Goal: Register for event/course

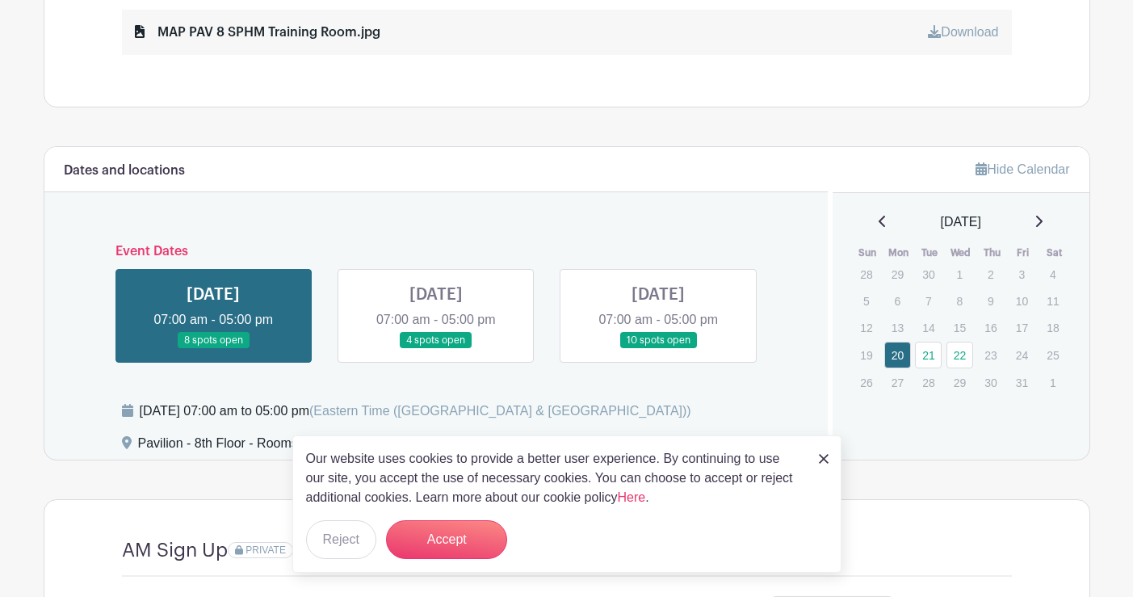
scroll to position [1049, 0]
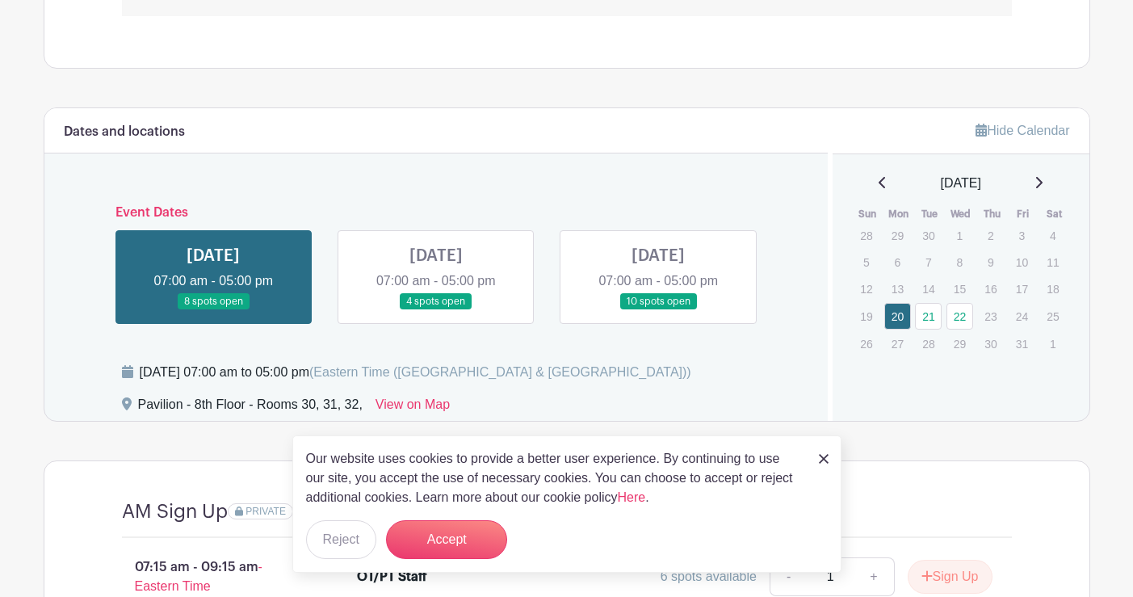
click at [825, 461] on img at bounding box center [824, 459] width 10 height 10
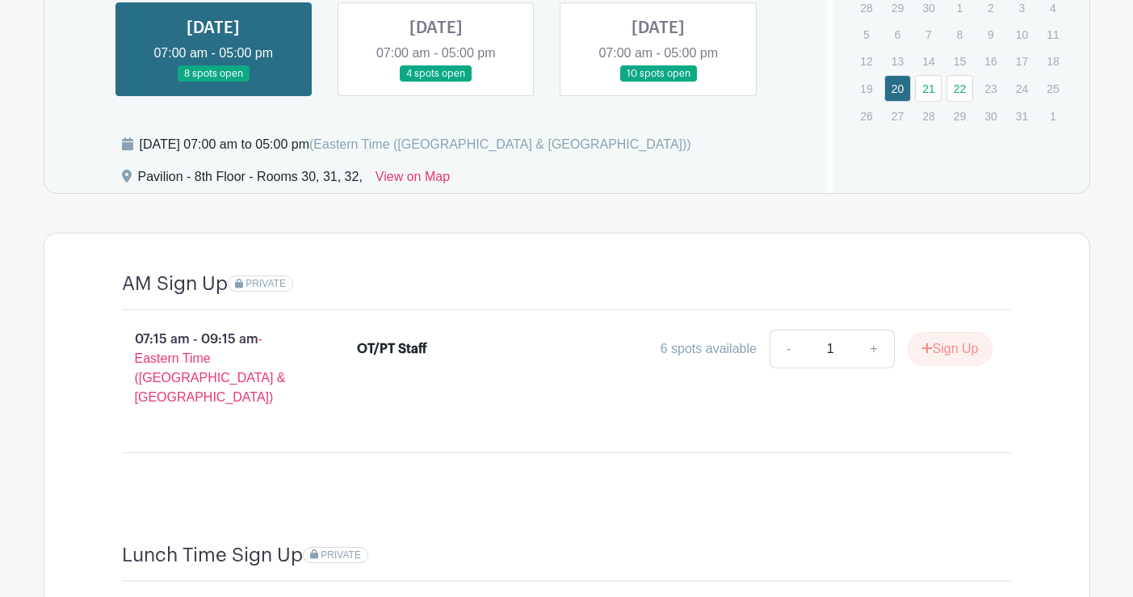
scroll to position [1287, 0]
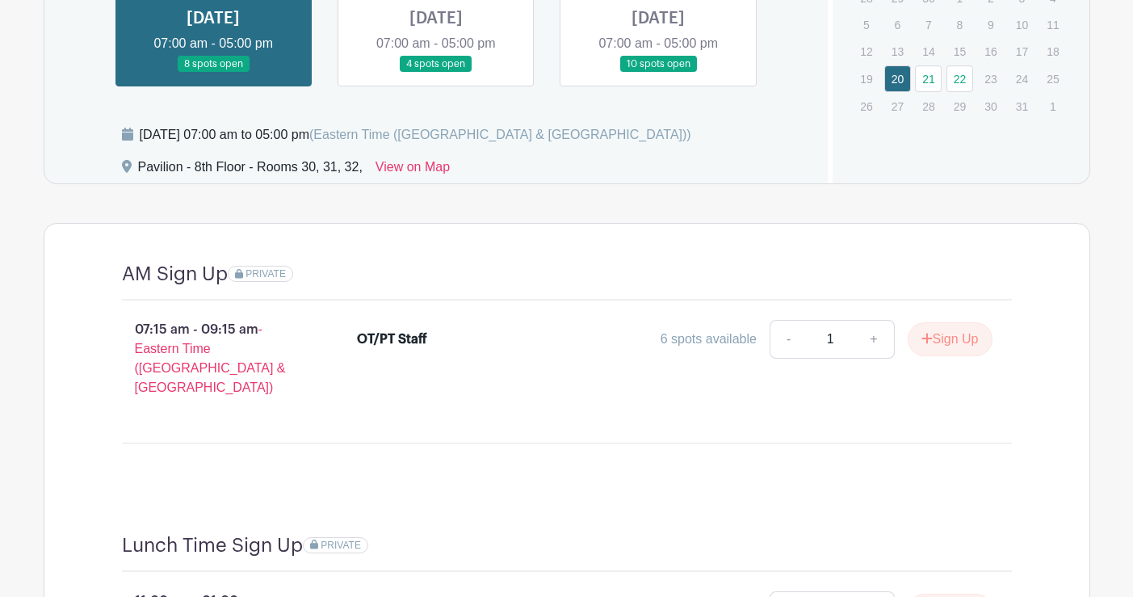
click at [436, 73] on link at bounding box center [436, 73] width 0 height 0
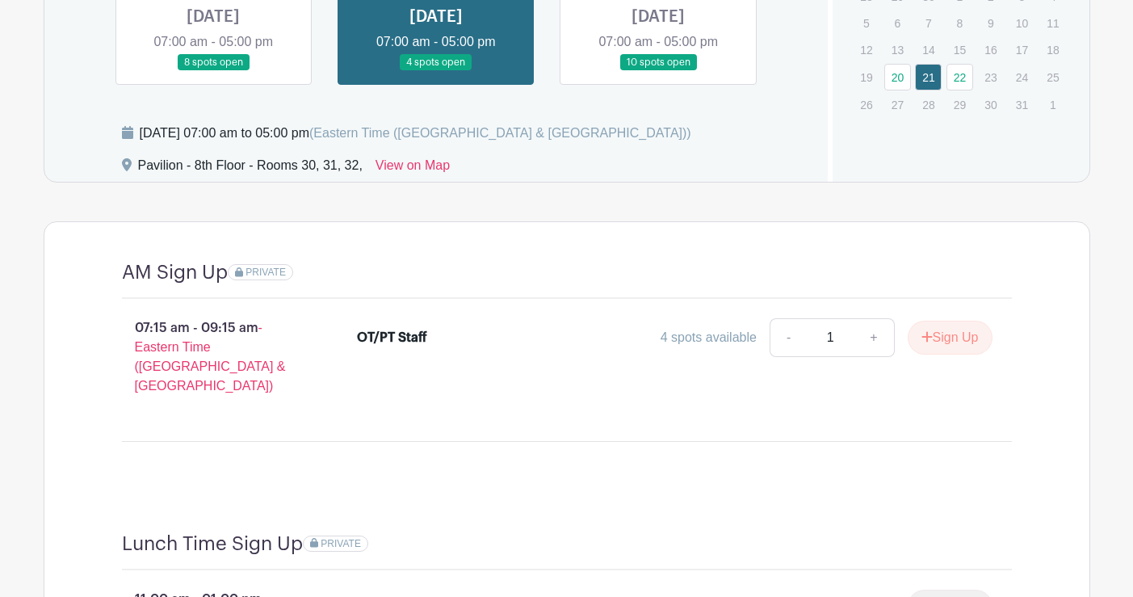
scroll to position [1287, 0]
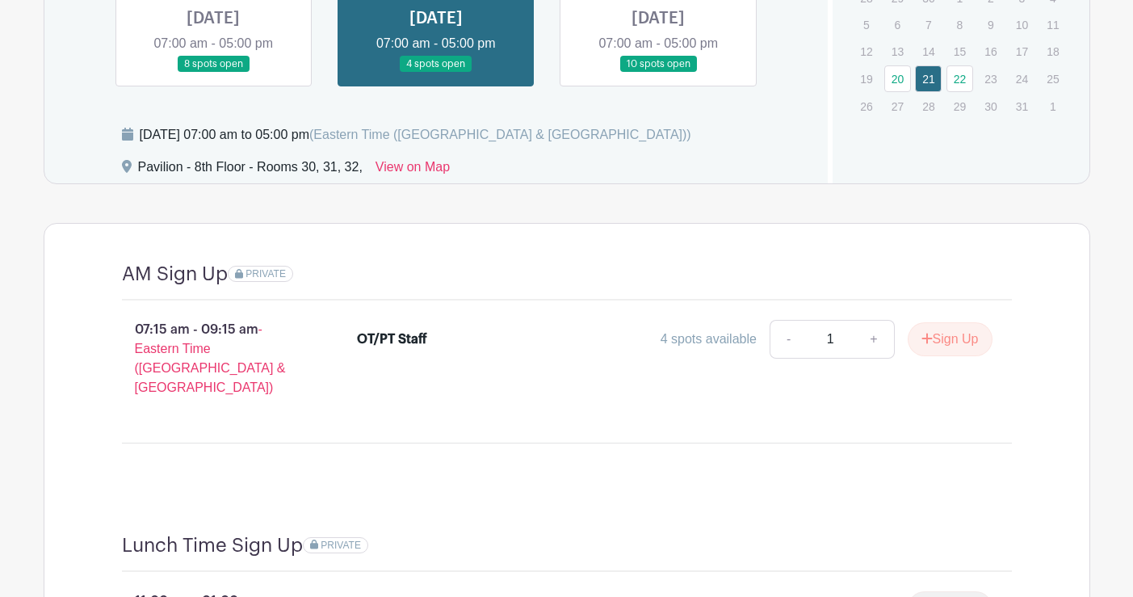
click at [213, 73] on link at bounding box center [213, 73] width 0 height 0
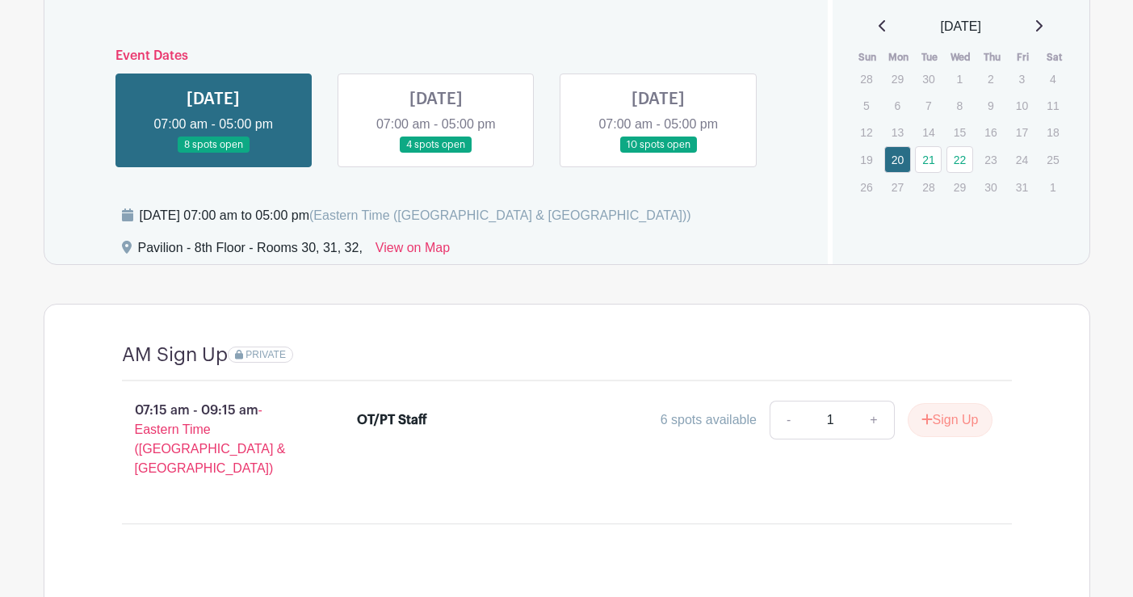
scroll to position [1771, 0]
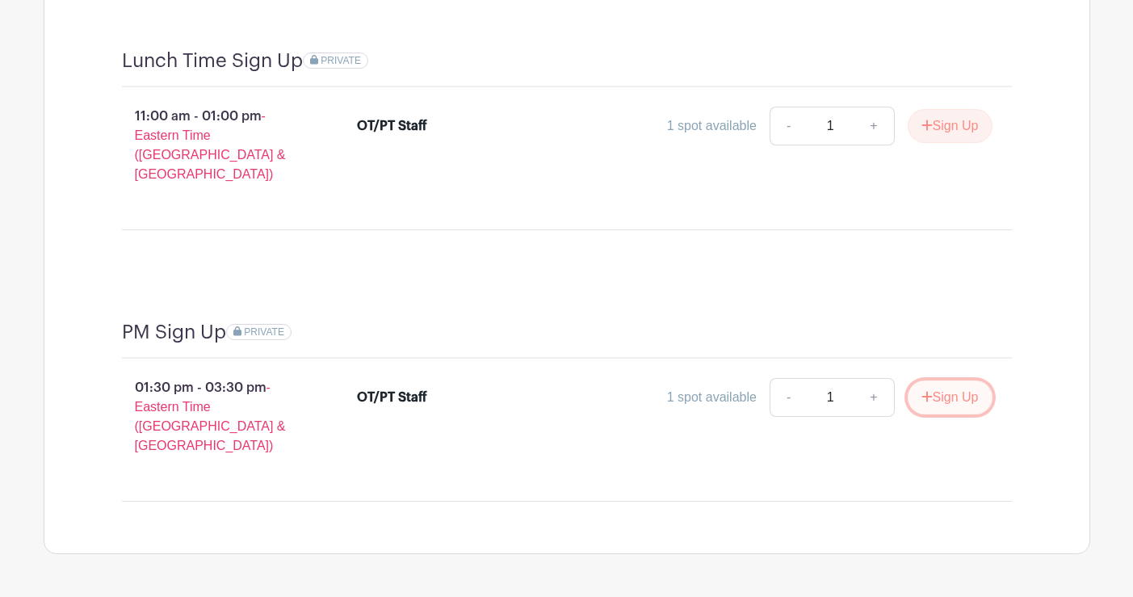
click at [941, 380] on button "Sign Up" at bounding box center [949, 397] width 85 height 34
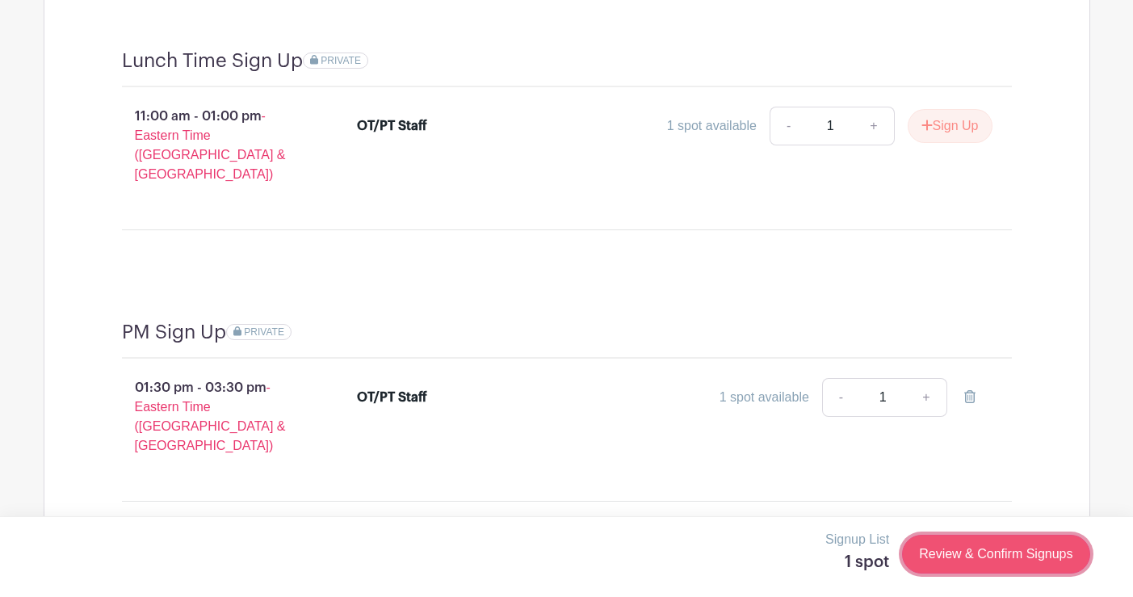
click at [993, 548] on link "Review & Confirm Signups" at bounding box center [995, 553] width 187 height 39
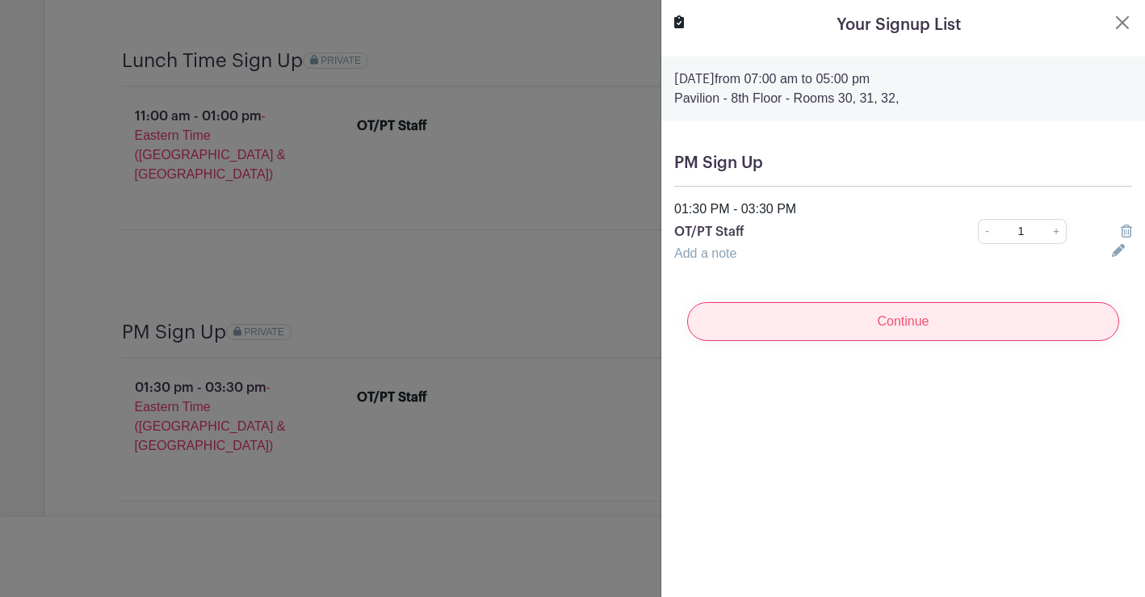
click at [923, 331] on input "Continue" at bounding box center [903, 321] width 432 height 39
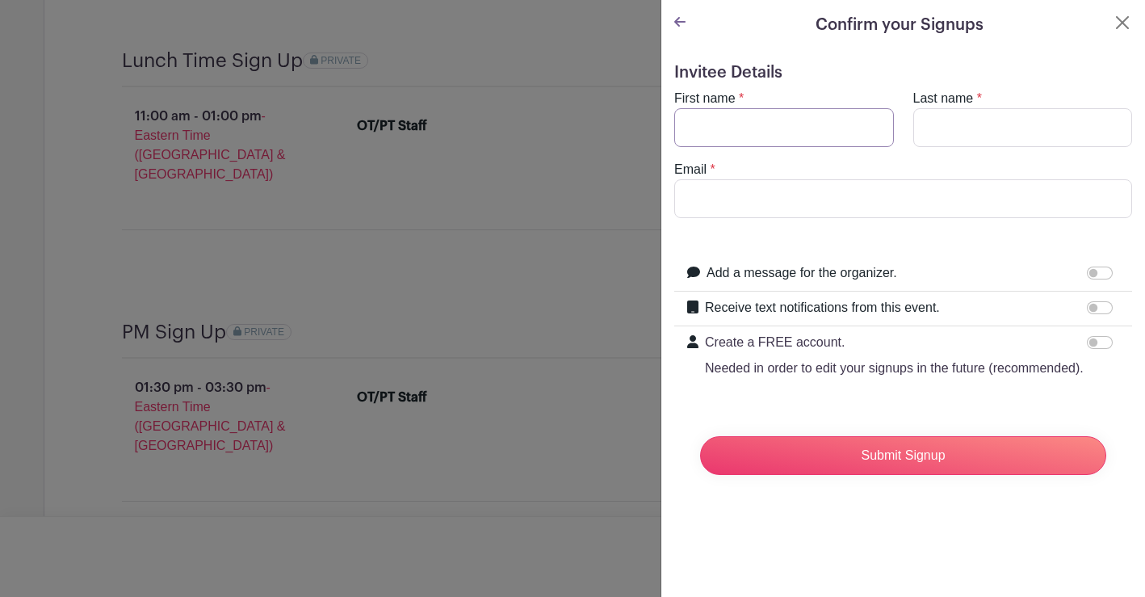
click at [772, 126] on input "First name" at bounding box center [784, 127] width 220 height 39
type input "[PERSON_NAME]"
type input "King"
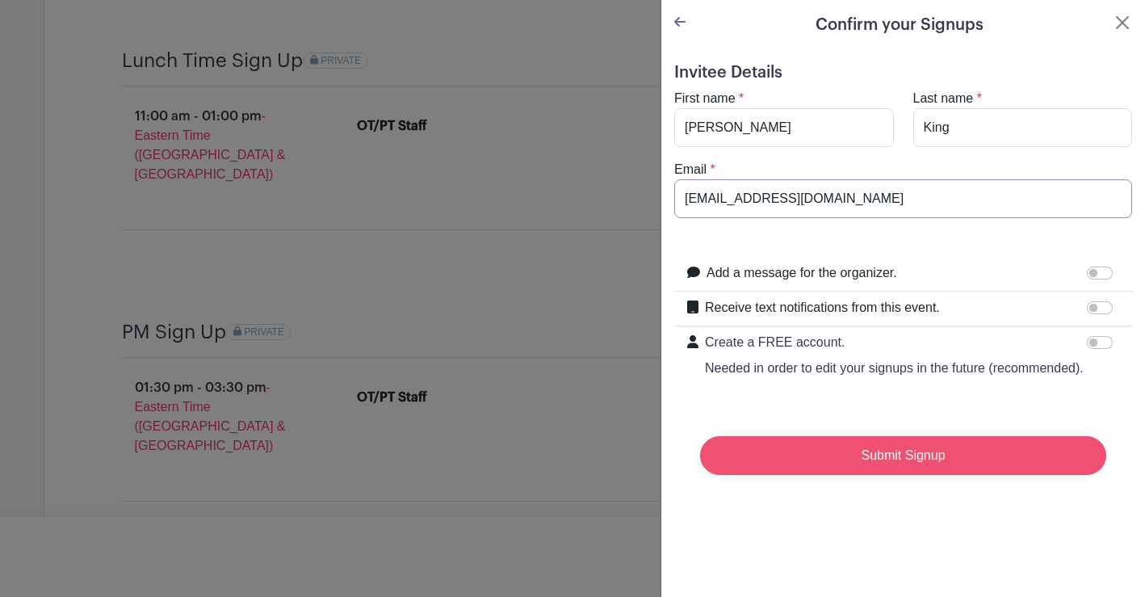
type input "[EMAIL_ADDRESS][DOMAIN_NAME]"
click at [924, 471] on input "Submit Signup" at bounding box center [903, 455] width 406 height 39
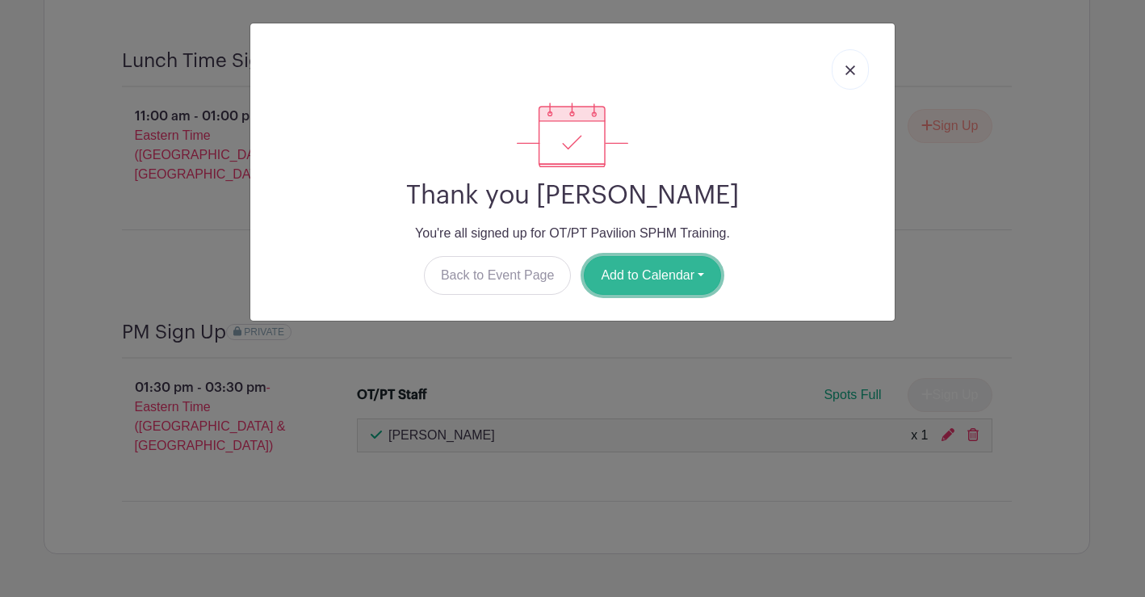
click at [672, 280] on button "Add to Calendar" at bounding box center [652, 275] width 137 height 39
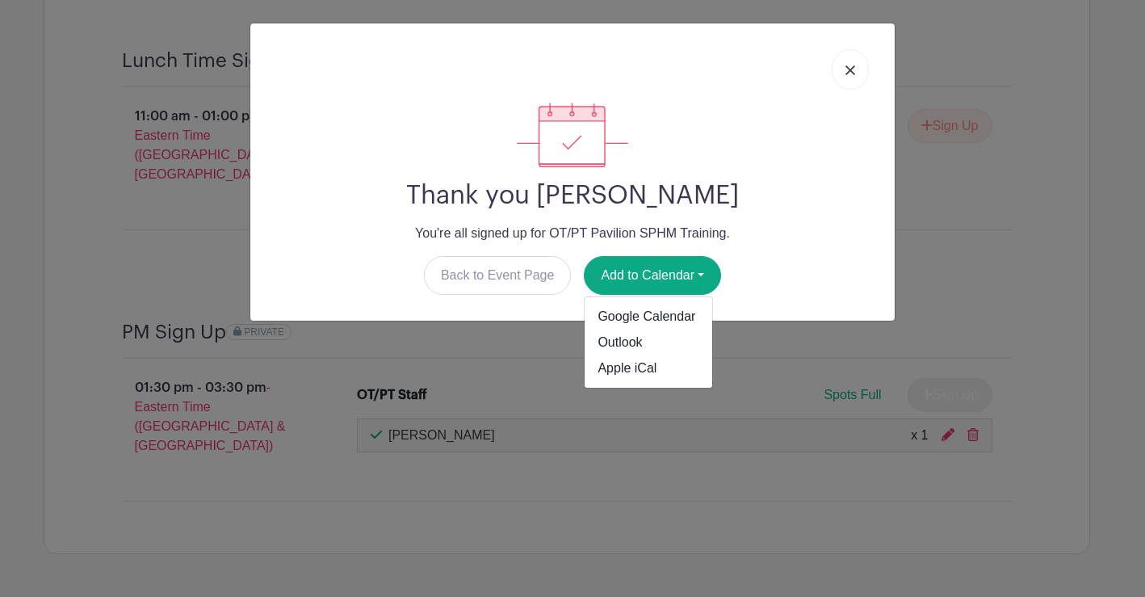
click at [856, 68] on link at bounding box center [850, 69] width 37 height 40
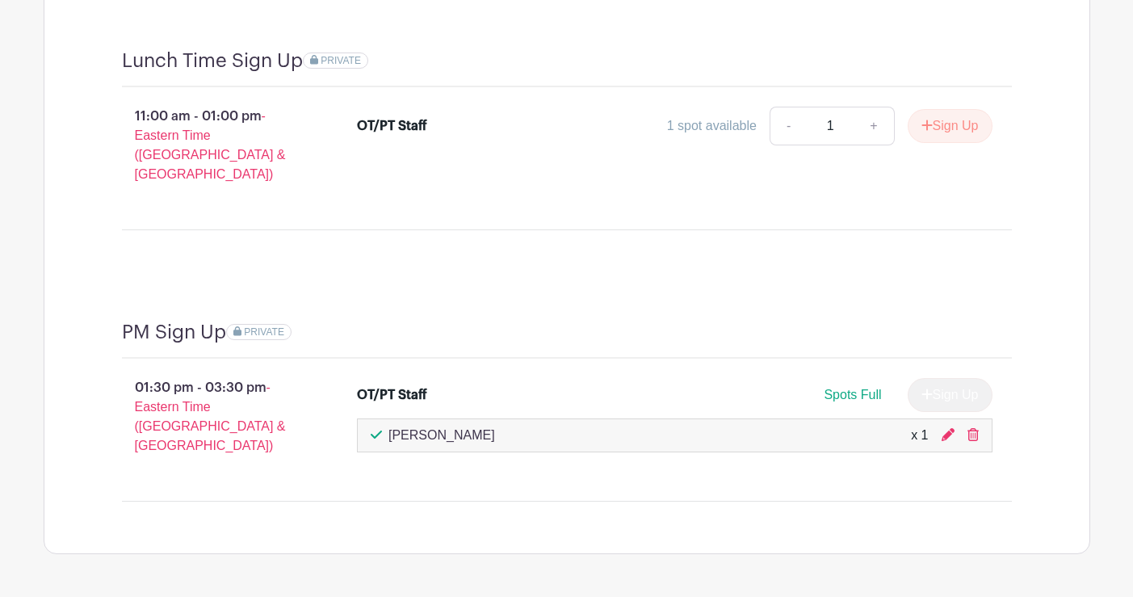
click at [396, 385] on div "OT/PT Staff" at bounding box center [392, 394] width 70 height 19
